Goal: Task Accomplishment & Management: Use online tool/utility

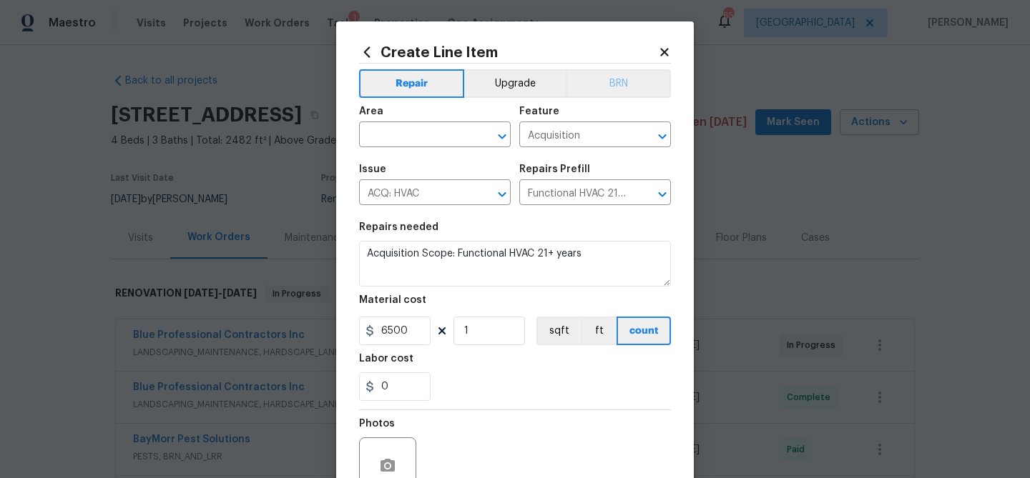
scroll to position [534, 0]
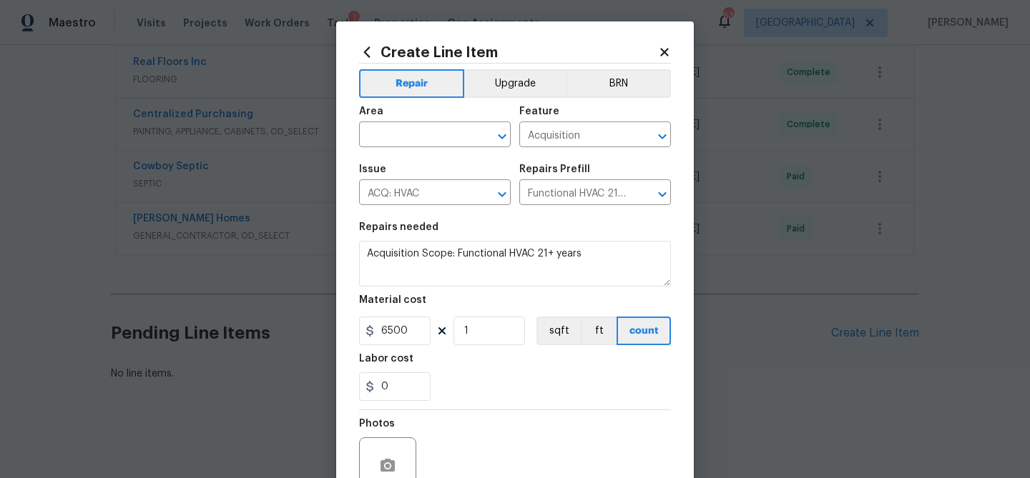
click at [664, 46] on icon at bounding box center [664, 52] width 13 height 13
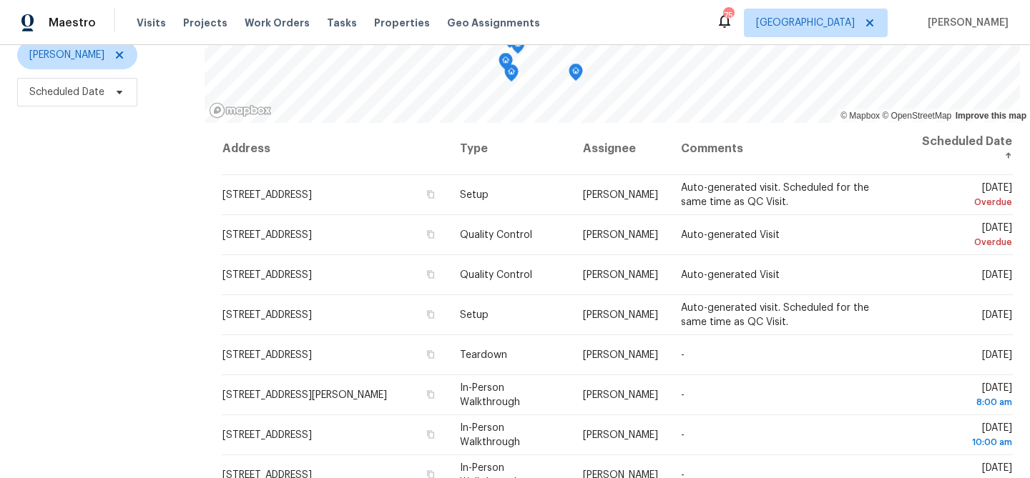
scroll to position [184, 0]
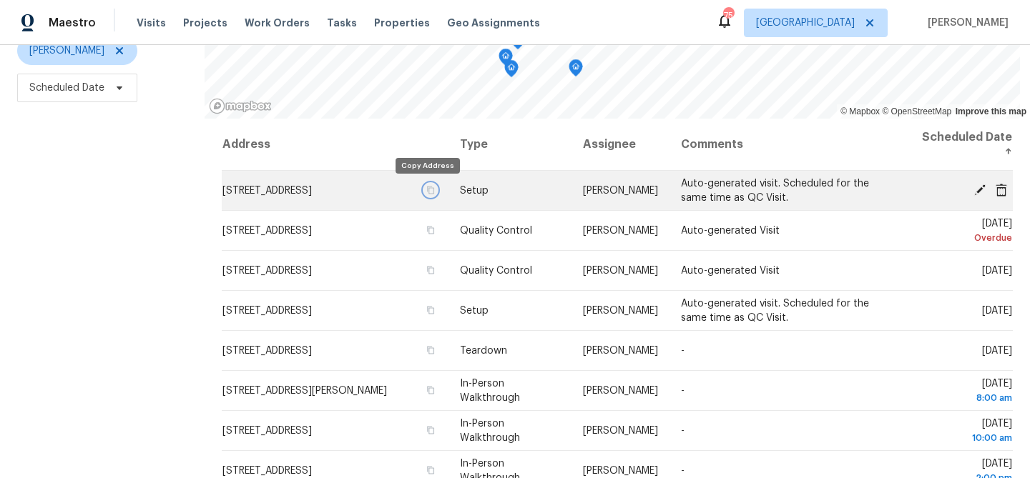
drag, startPoint x: 425, startPoint y: 189, endPoint x: 383, endPoint y: 215, distance: 49.8
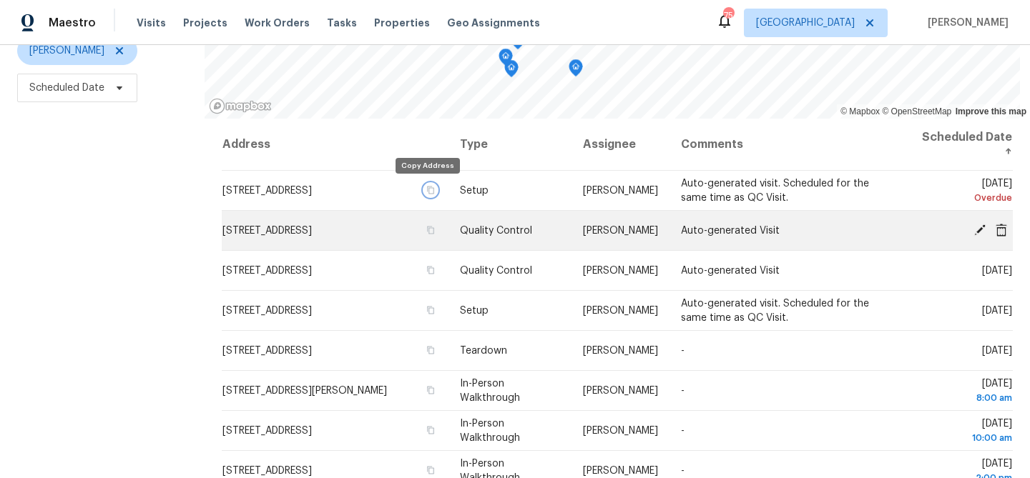
click at [426, 189] on icon "button" at bounding box center [430, 190] width 9 height 9
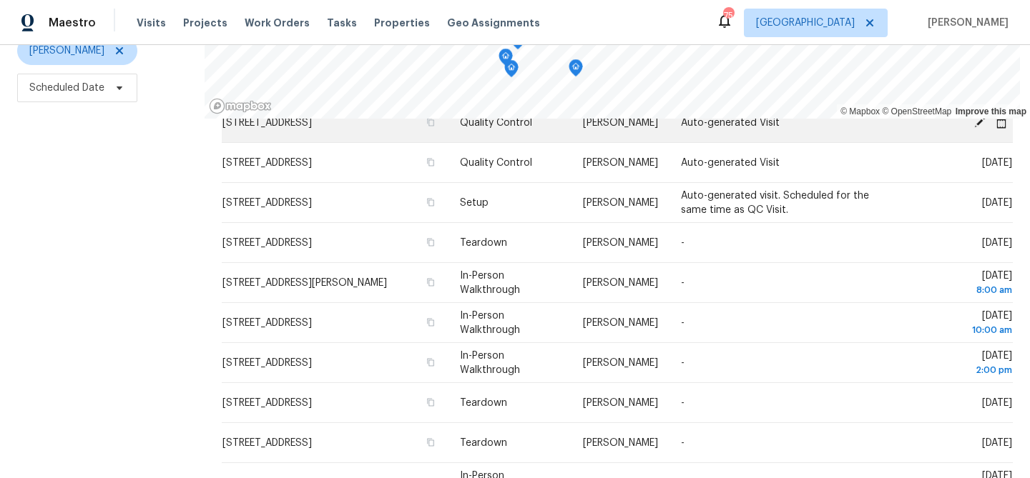
scroll to position [109, 0]
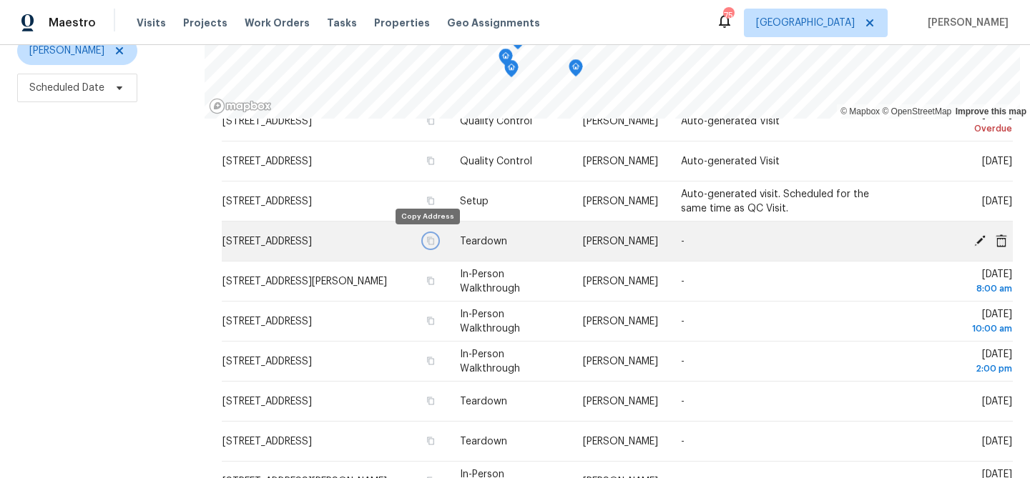
click at [427, 240] on icon "button" at bounding box center [430, 241] width 7 height 8
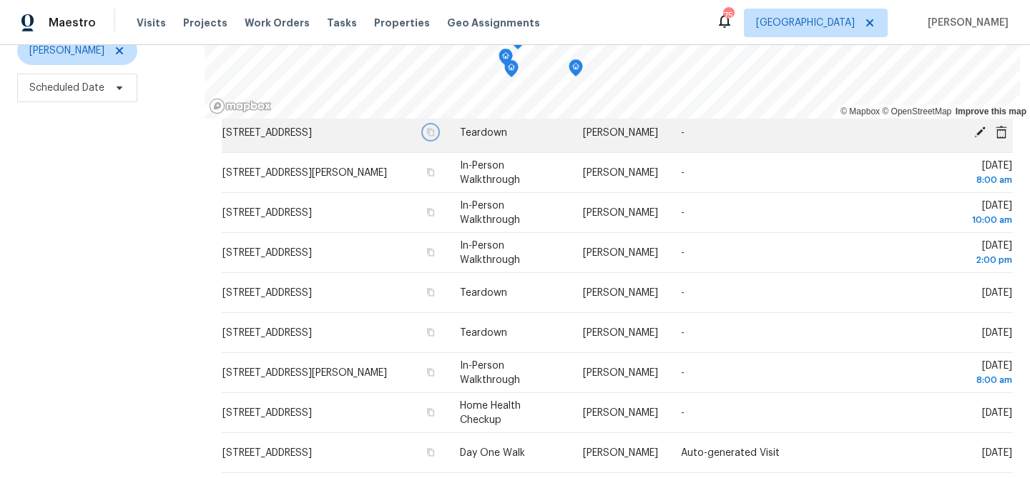
scroll to position [219, 0]
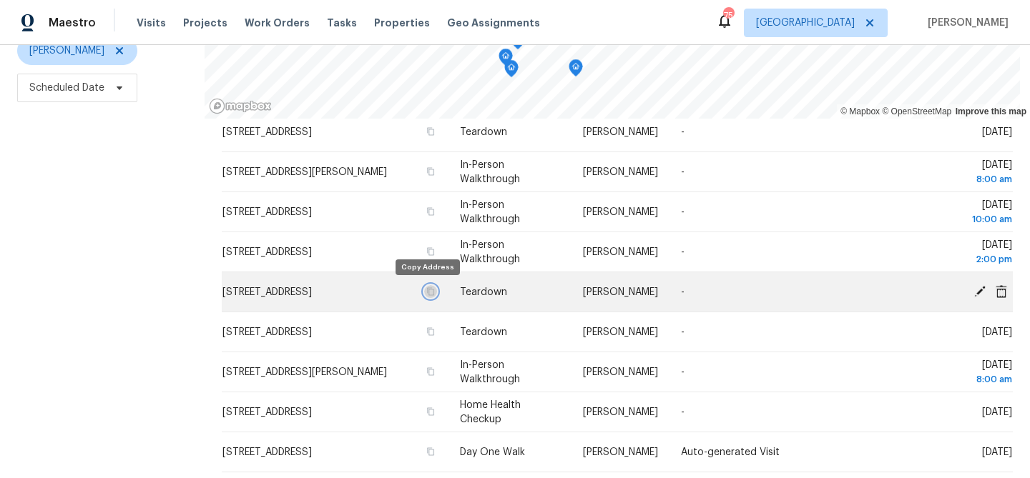
click at [428, 292] on icon "button" at bounding box center [430, 291] width 7 height 8
